Goal: Transaction & Acquisition: Purchase product/service

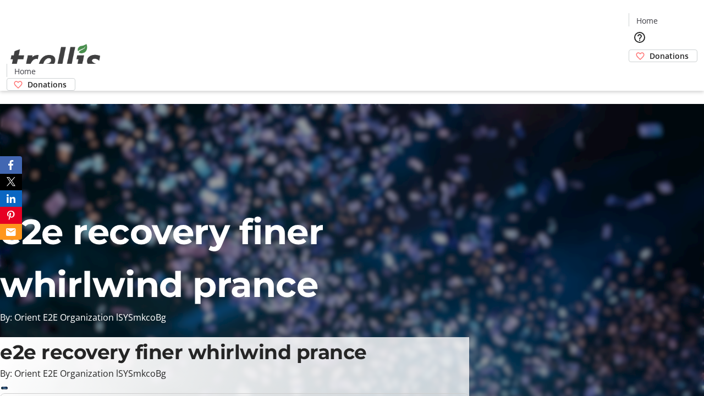
click at [649, 50] on span "Donations" at bounding box center [668, 56] width 39 height 12
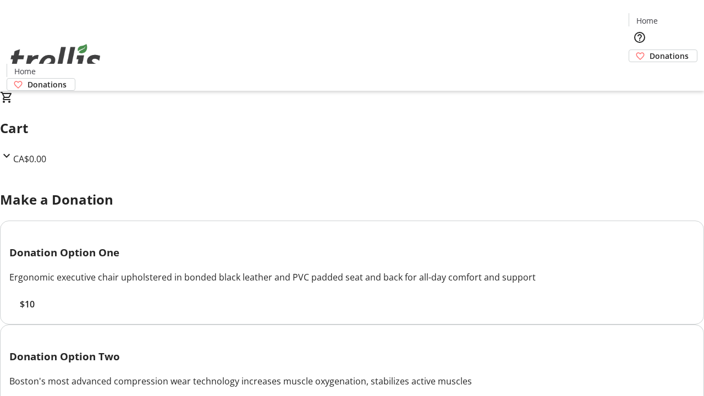
click at [35, 311] on span "$10" at bounding box center [27, 303] width 15 height 13
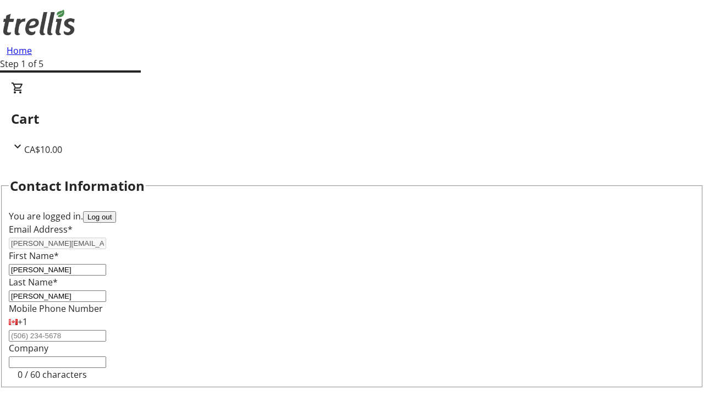
scroll to position [147, 0]
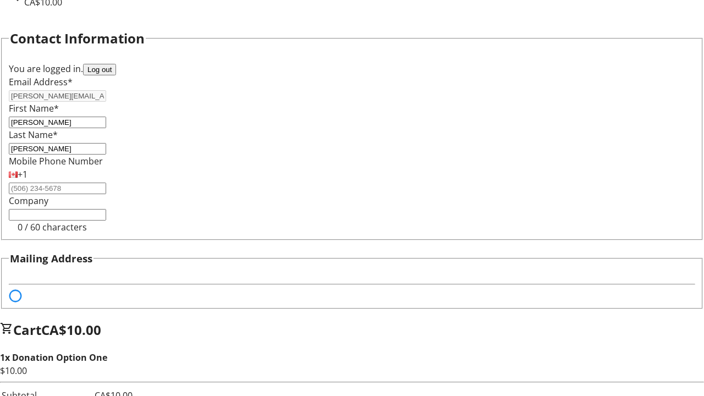
select select "BC"
select select "CA"
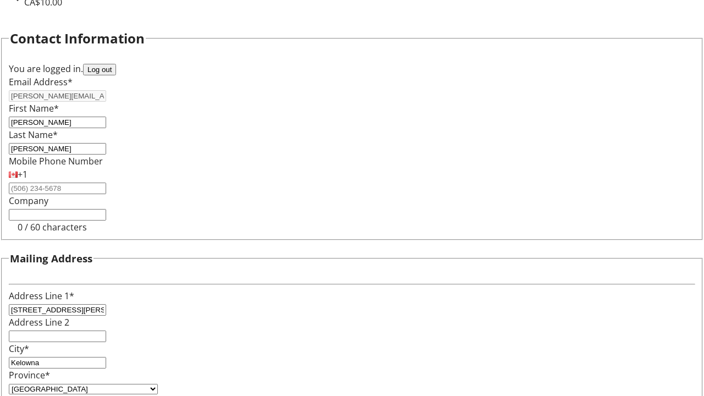
type input "V1Y 0C2"
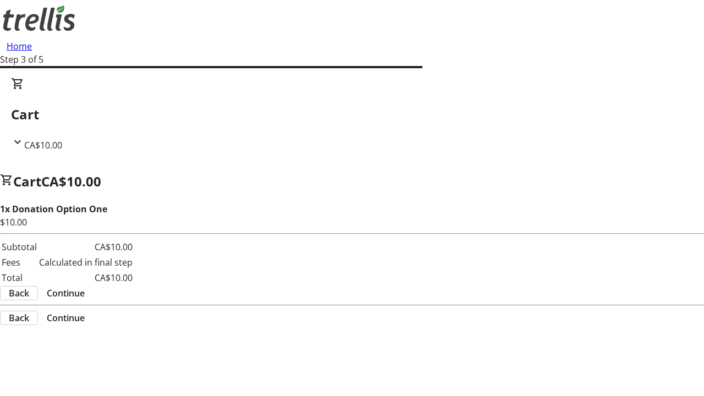
scroll to position [0, 0]
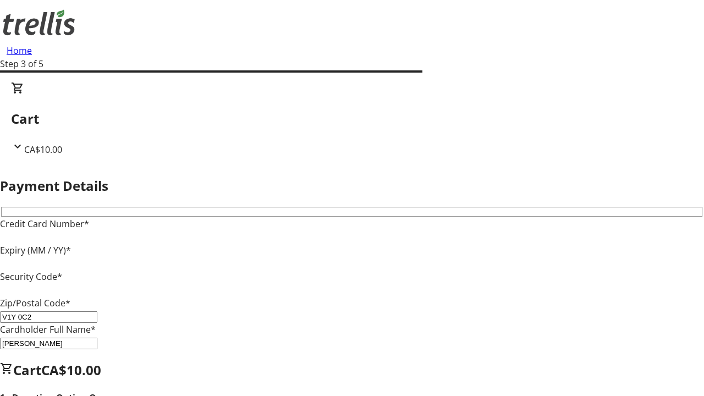
type input "V1Y 0C2"
